Goal: Find contact information: Find contact information

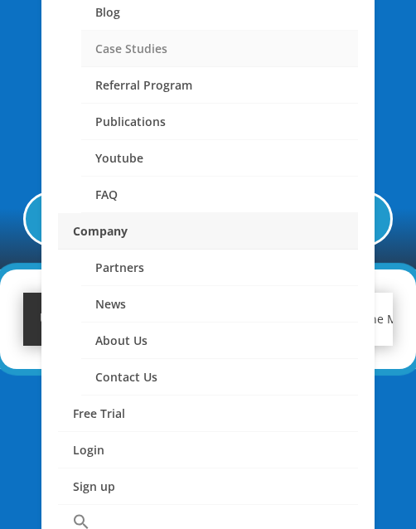
scroll to position [1105, 0]
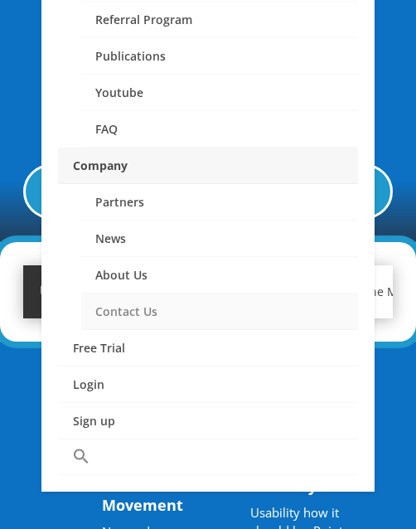
click at [172, 296] on link "Contact Us" at bounding box center [219, 311] width 277 height 36
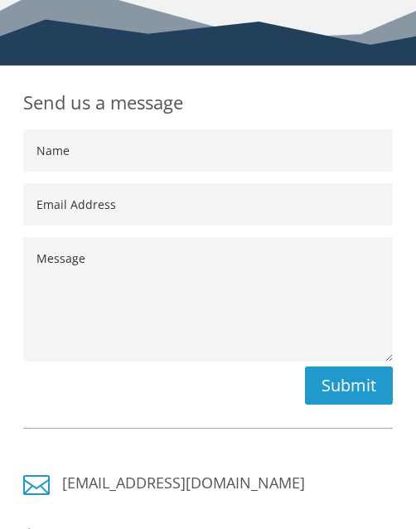
scroll to position [552, 0]
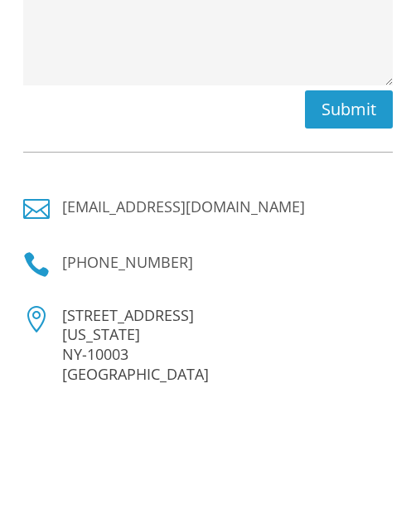
click at [210, 269] on h4 "[PHONE_NUMBER]" at bounding box center [227, 266] width 331 height 30
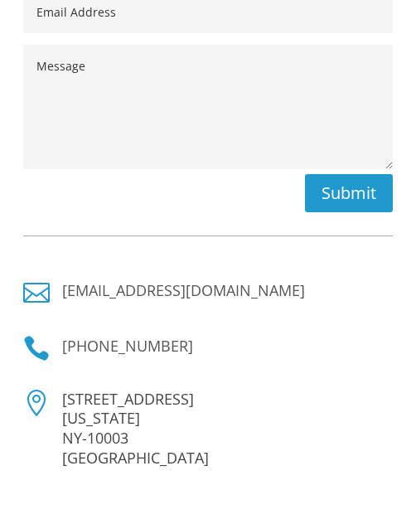
scroll to position [330, 0]
